Goal: Navigation & Orientation: Find specific page/section

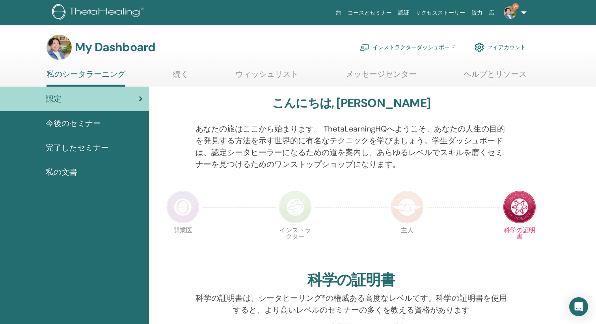
click at [417, 46] on link "インストラクターダッシュボード" at bounding box center [407, 47] width 95 height 17
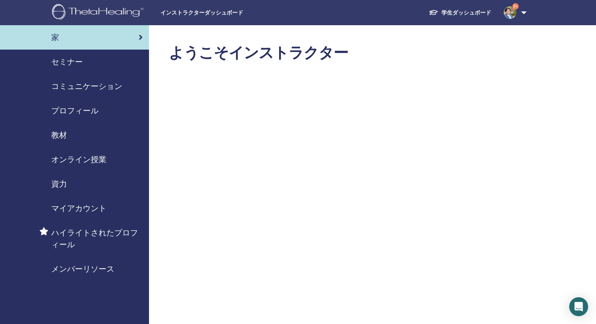
click at [76, 65] on span "セミナー" at bounding box center [67, 62] width 32 height 12
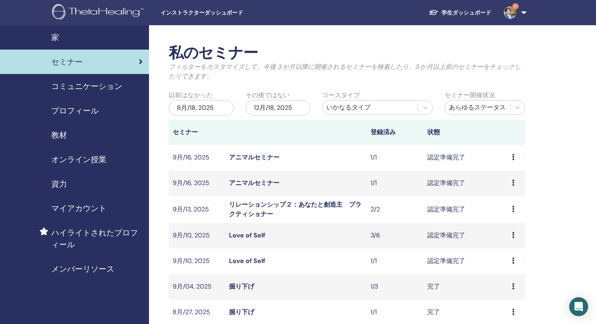
click at [92, 109] on span "プロフィール" at bounding box center [74, 111] width 47 height 12
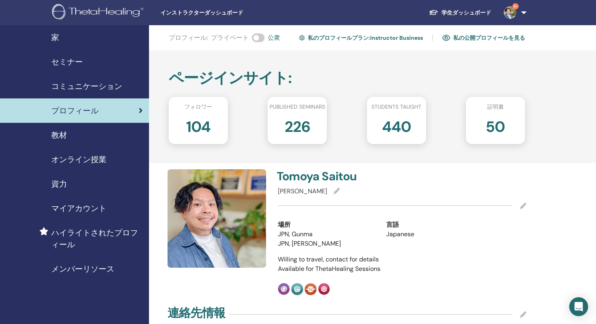
click at [205, 126] on h2 "104" at bounding box center [198, 125] width 25 height 22
click at [201, 111] on div "フォロワー" at bounding box center [198, 108] width 71 height 11
click at [201, 109] on span "フォロワー" at bounding box center [198, 107] width 28 height 8
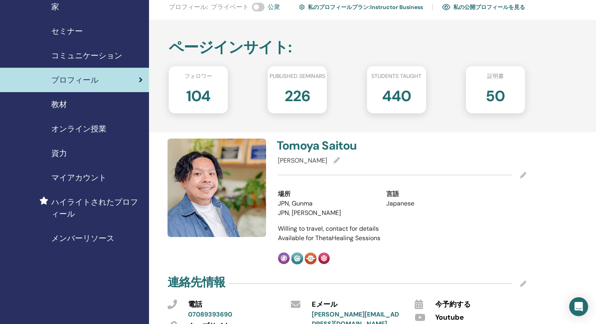
scroll to position [32, 0]
